Goal: Transaction & Acquisition: Download file/media

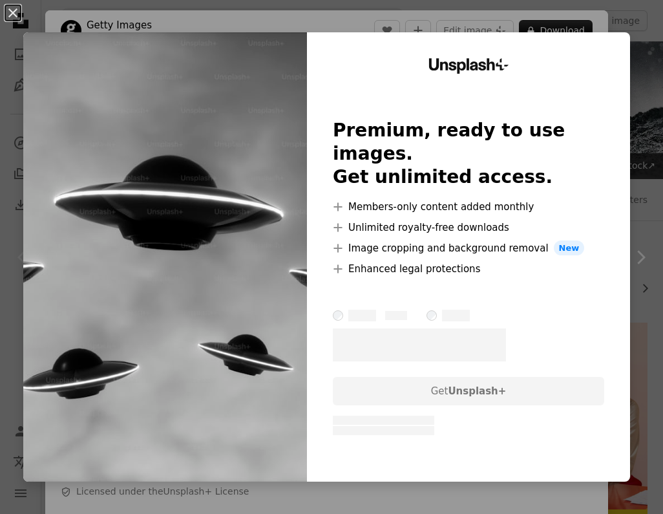
scroll to position [253, 0]
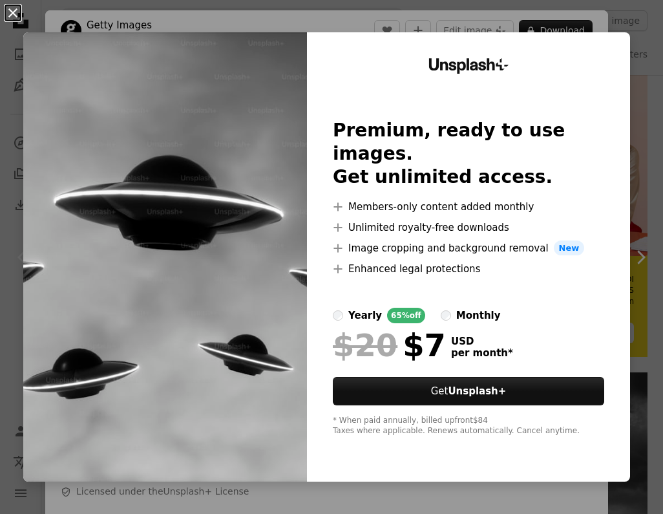
click at [15, 18] on button "An X shape" at bounding box center [13, 13] width 16 height 16
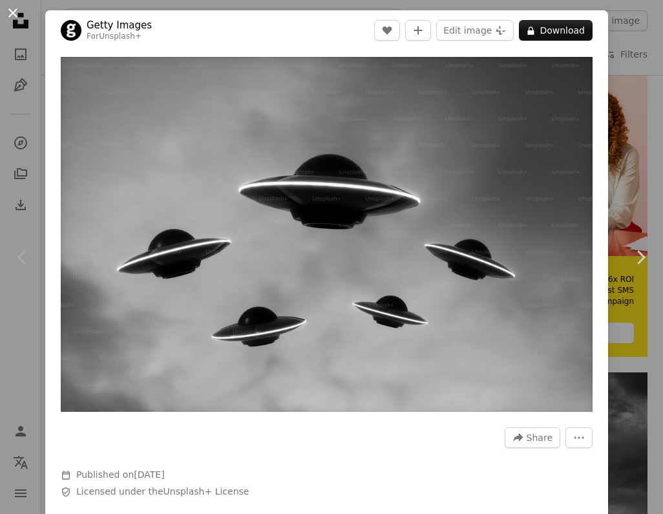
click at [12, 15] on button "An X shape" at bounding box center [13, 13] width 16 height 16
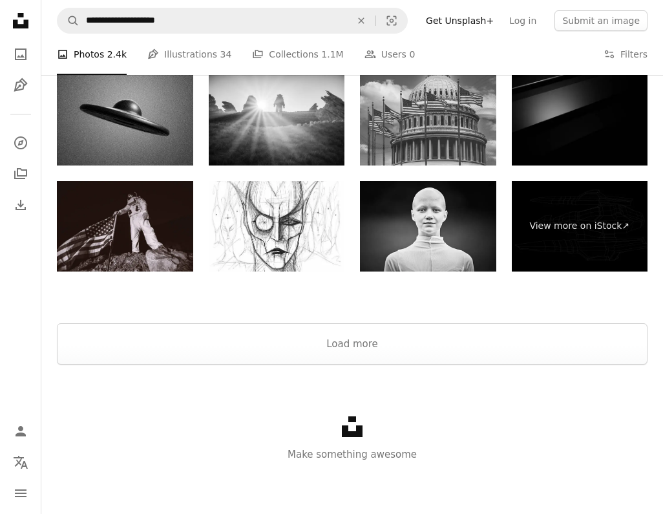
scroll to position [1874, 0]
